Goal: Information Seeking & Learning: Learn about a topic

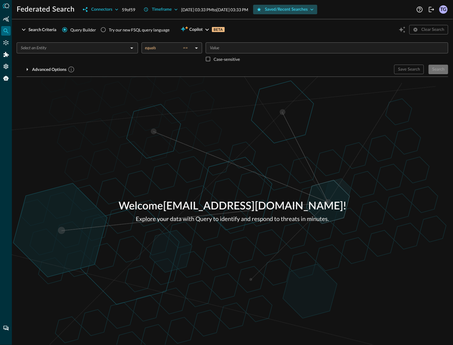
click at [308, 11] on div "Saved/Recent Searches" at bounding box center [286, 9] width 43 height 7
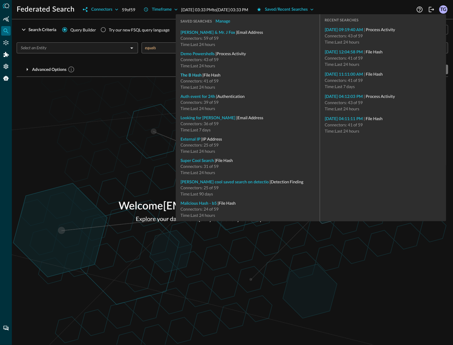
type input "File Hash"
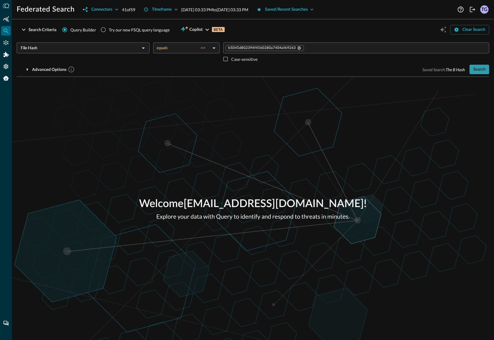
click at [453, 67] on div "Search" at bounding box center [479, 69] width 12 height 7
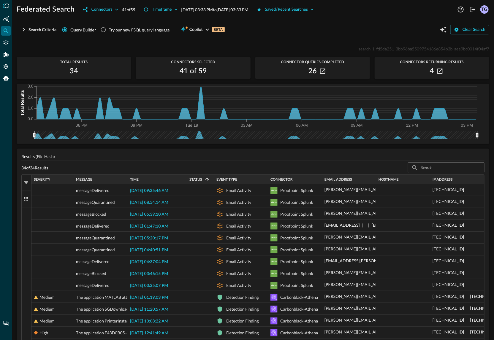
click at [26, 181] on span "button" at bounding box center [25, 182] width 5 height 5
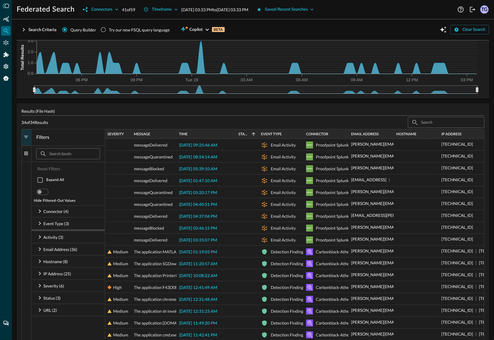
scroll to position [45, 0]
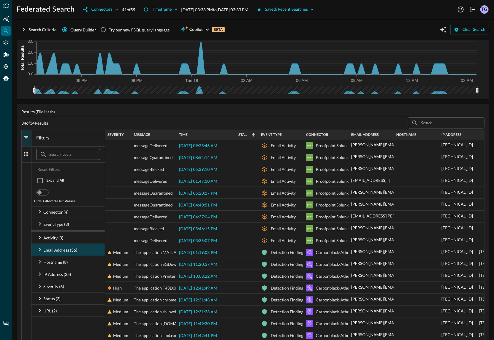
click at [39, 251] on icon at bounding box center [39, 250] width 7 height 7
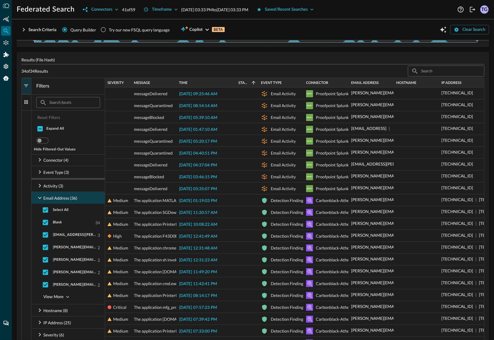
scroll to position [103, 0]
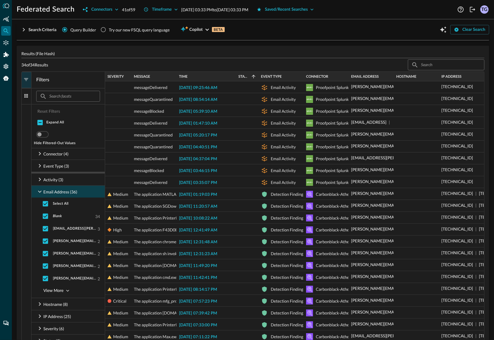
click at [28, 83] on button "Filters" at bounding box center [27, 80] width 10 height 16
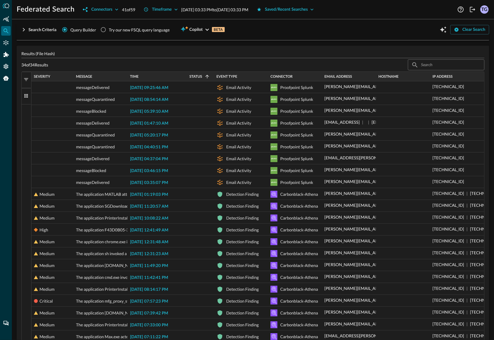
click at [26, 80] on span "button" at bounding box center [25, 79] width 5 height 5
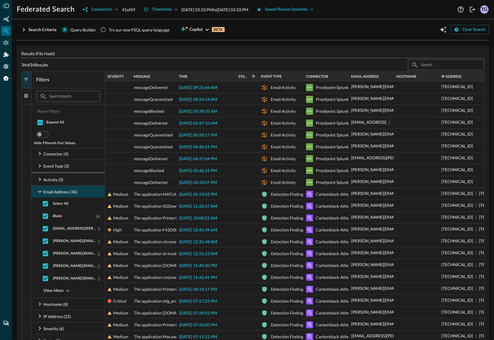
click at [25, 95] on span "button" at bounding box center [25, 95] width 5 height 5
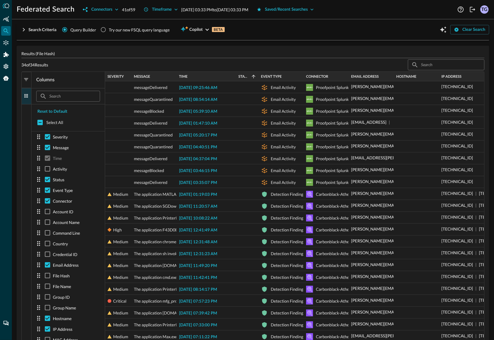
click at [25, 95] on span "button" at bounding box center [25, 95] width 5 height 5
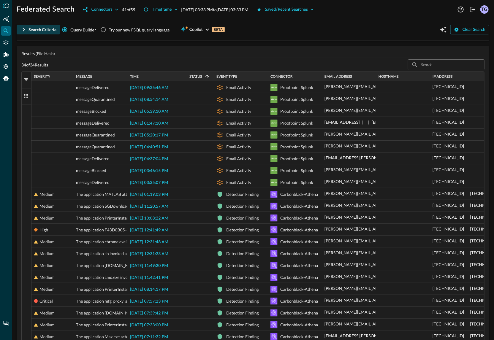
click at [23, 30] on icon "button" at bounding box center [23, 29] width 7 height 7
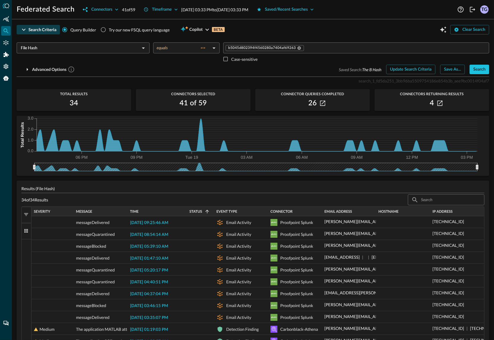
scroll to position [0, 0]
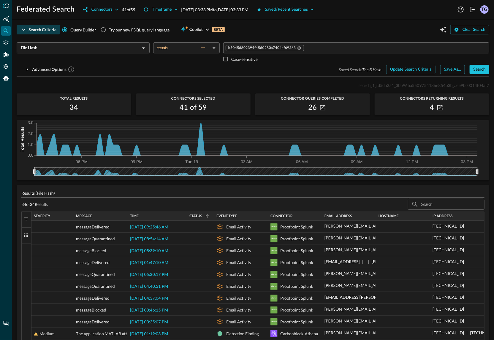
click at [28, 219] on span "button" at bounding box center [25, 219] width 5 height 5
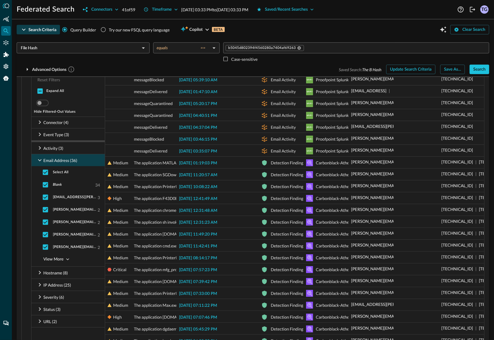
scroll to position [175, 0]
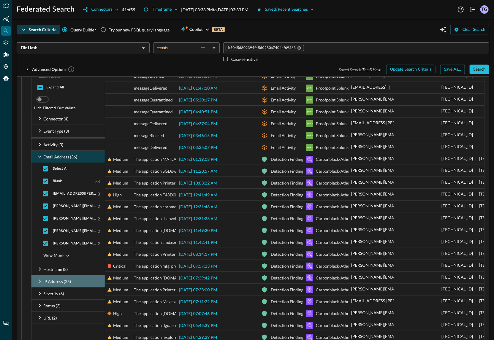
click at [40, 280] on icon at bounding box center [39, 281] width 7 height 7
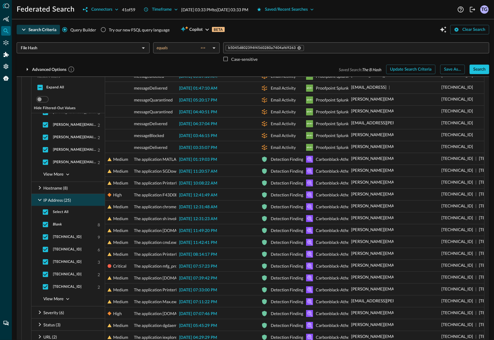
scroll to position [79, 0]
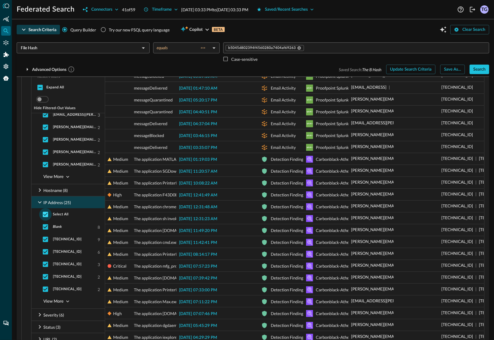
click at [44, 215] on input "checkbox" at bounding box center [45, 214] width 12 height 12
checkbox input "false"
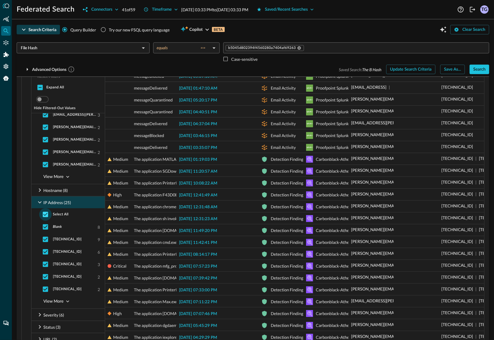
checkbox input "false"
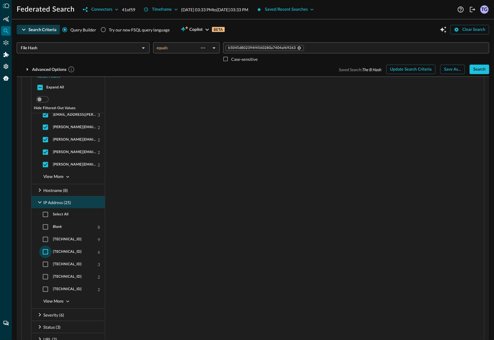
click at [46, 254] on input "checkbox" at bounding box center [45, 252] width 12 height 12
checkbox input "true"
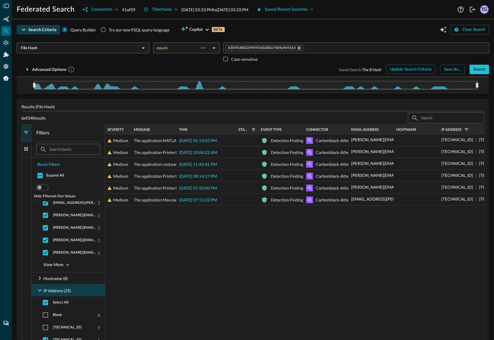
scroll to position [87, 0]
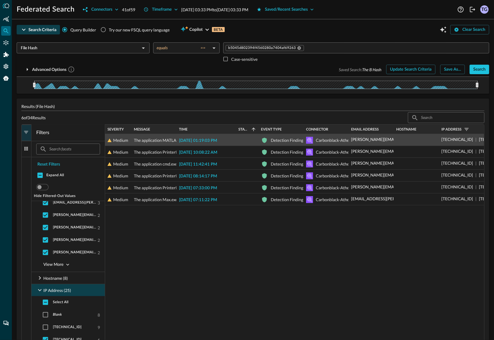
click at [152, 143] on span "The application MATLAB attempted to modify a user data file. This is potentiall…" at bounding box center [224, 141] width 181 height 12
click at [202, 141] on span "2025-08-19 01:19:03 PM" at bounding box center [198, 141] width 38 height 4
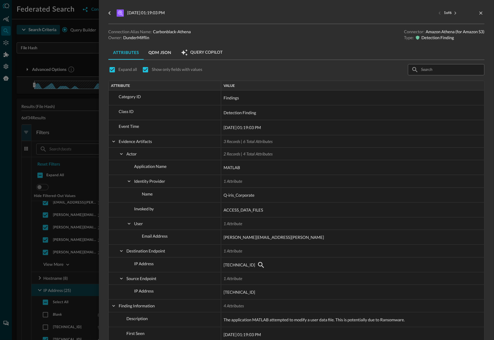
click at [453, 17] on div "2025-08-19 01:19:03 PM 1 of 6 Connection Alias Name: Carbonblack-Athena Owner: …" at bounding box center [296, 170] width 395 height 340
click at [453, 15] on icon "close-drawer" at bounding box center [480, 12] width 5 height 5
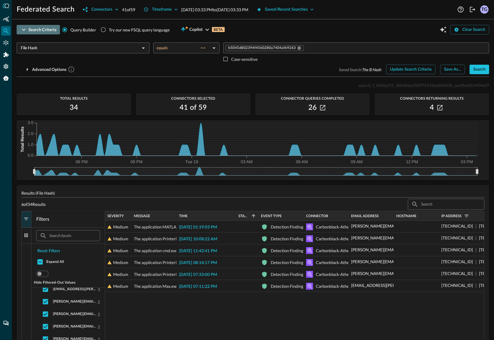
click at [27, 29] on icon "button" at bounding box center [23, 29] width 7 height 7
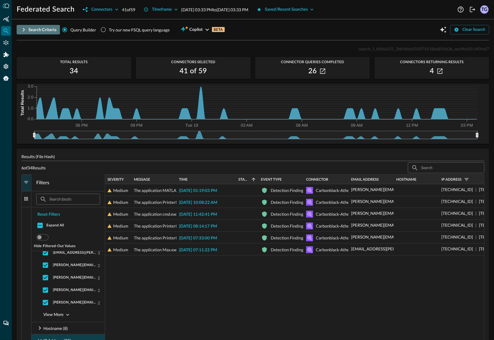
click at [27, 29] on icon "button" at bounding box center [23, 29] width 7 height 7
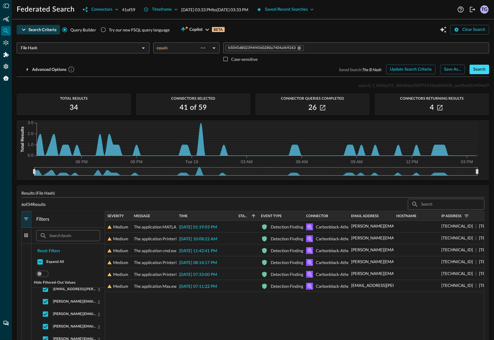
click at [453, 70] on div "Search" at bounding box center [479, 69] width 12 height 7
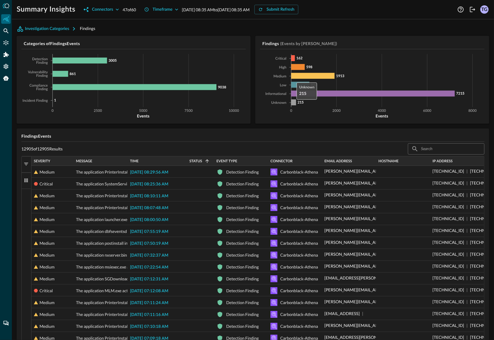
click at [294, 106] on icon "0 2000 4000 6000 8000 Events Critical High Medium Low Informational Unknown 162…" at bounding box center [372, 86] width 225 height 65
click at [295, 103] on icon at bounding box center [293, 102] width 5 height 6
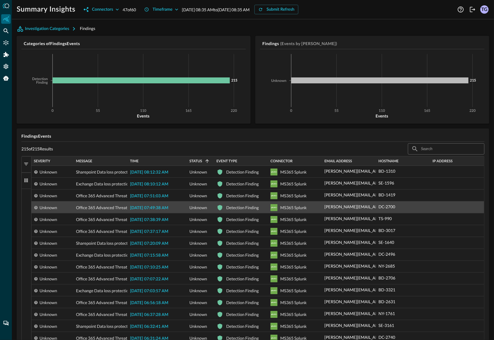
click at [134, 208] on span "[DATE] 07:49:38 AM" at bounding box center [149, 208] width 38 height 4
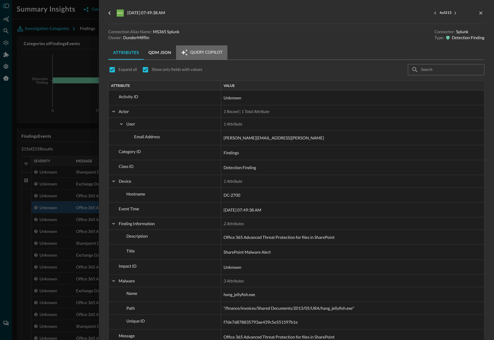
click at [203, 46] on button "Query Copilot" at bounding box center [201, 52] width 51 height 14
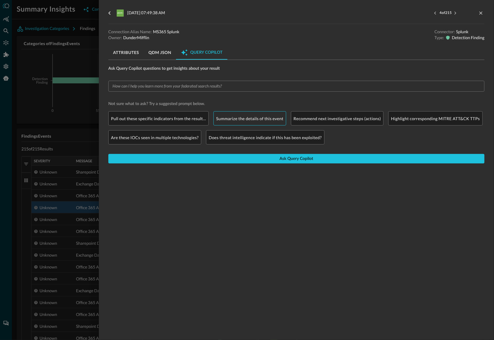
click at [272, 116] on p "Summarize the details of this event" at bounding box center [249, 119] width 67 height 6
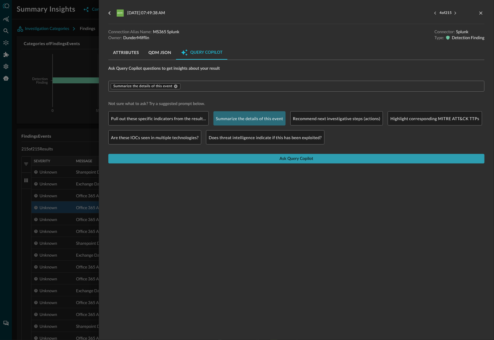
click at [278, 159] on button "Ask Query Copilot" at bounding box center [296, 159] width 376 height 10
